Goal: Information Seeking & Learning: Learn about a topic

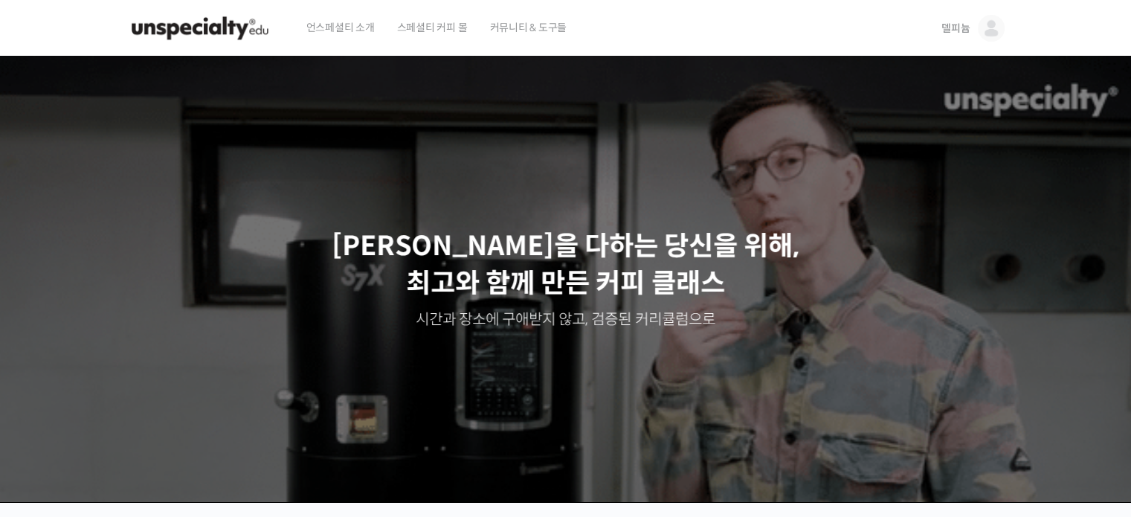
click at [991, 28] on img at bounding box center [991, 28] width 27 height 27
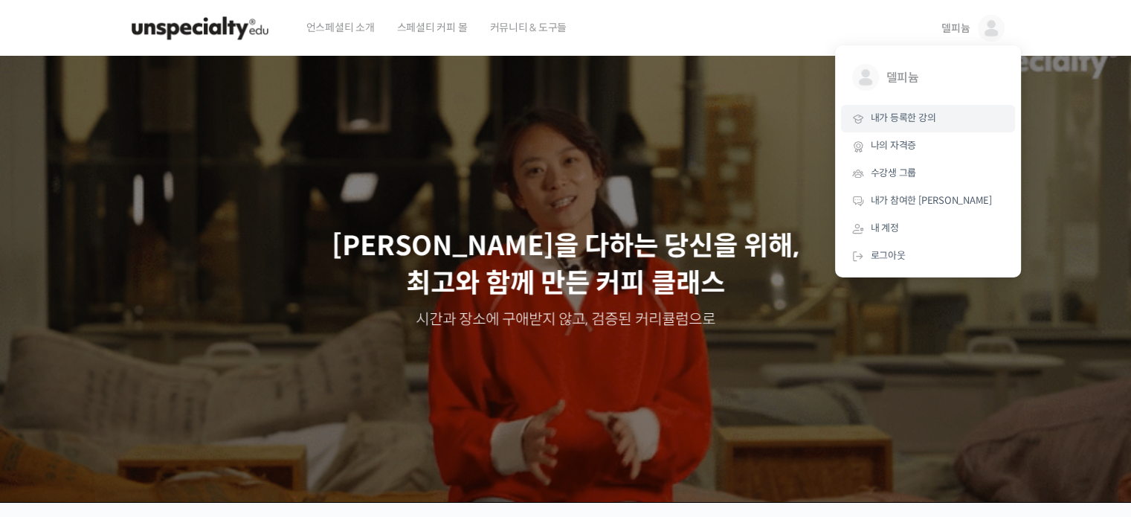
click at [907, 118] on span "내가 등록한 강의" at bounding box center [903, 118] width 65 height 13
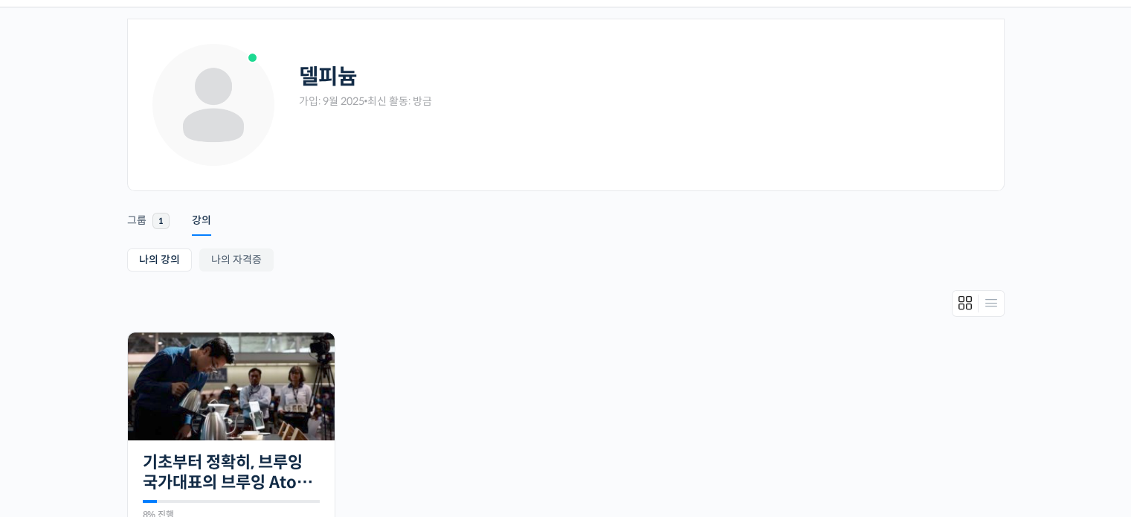
scroll to position [74, 0]
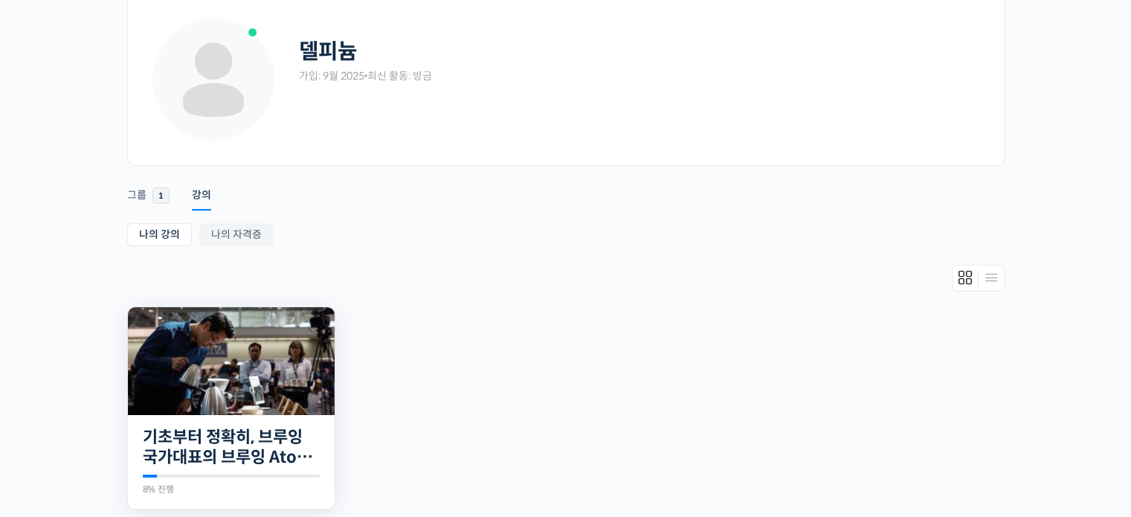
click at [257, 351] on img at bounding box center [231, 361] width 207 height 108
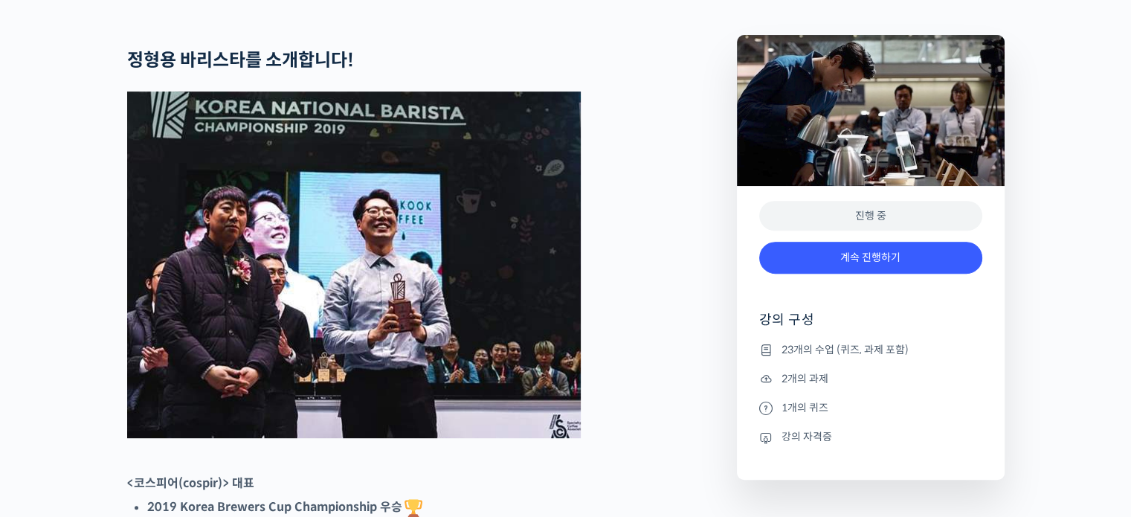
scroll to position [744, 0]
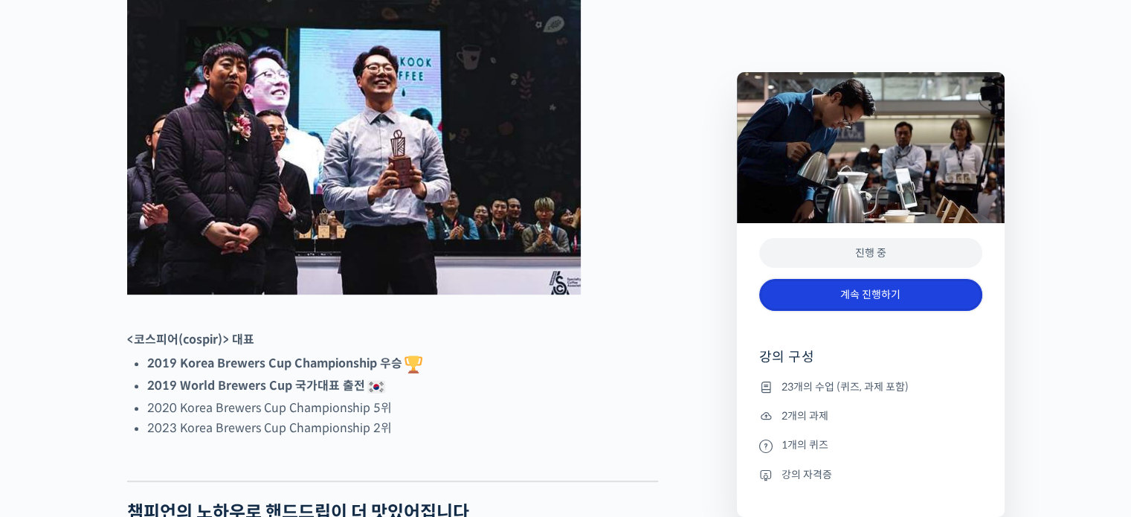
click at [859, 296] on link "계속 진행하기" at bounding box center [870, 295] width 223 height 32
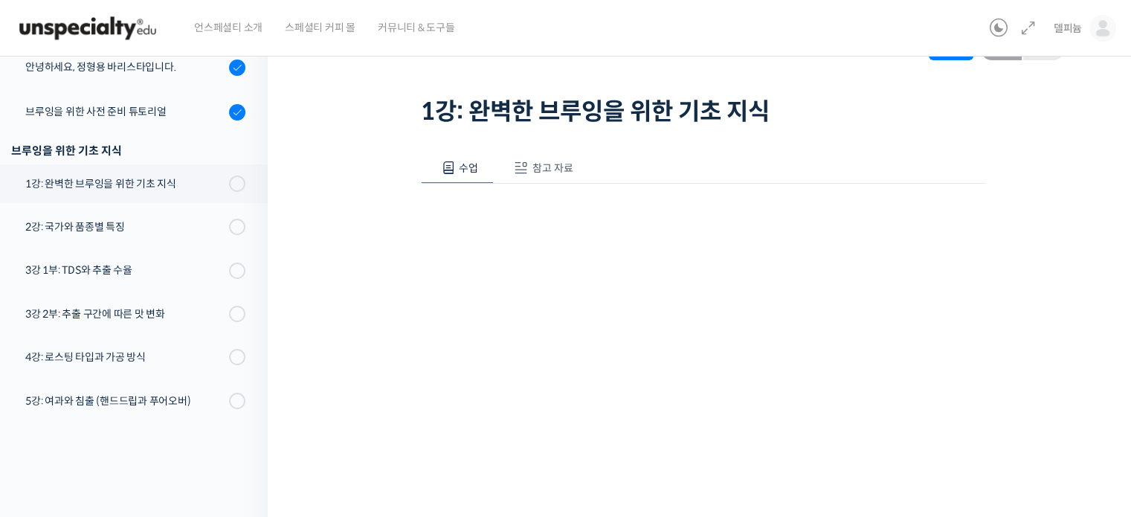
scroll to position [372, 0]
